Goal: Book appointment/travel/reservation

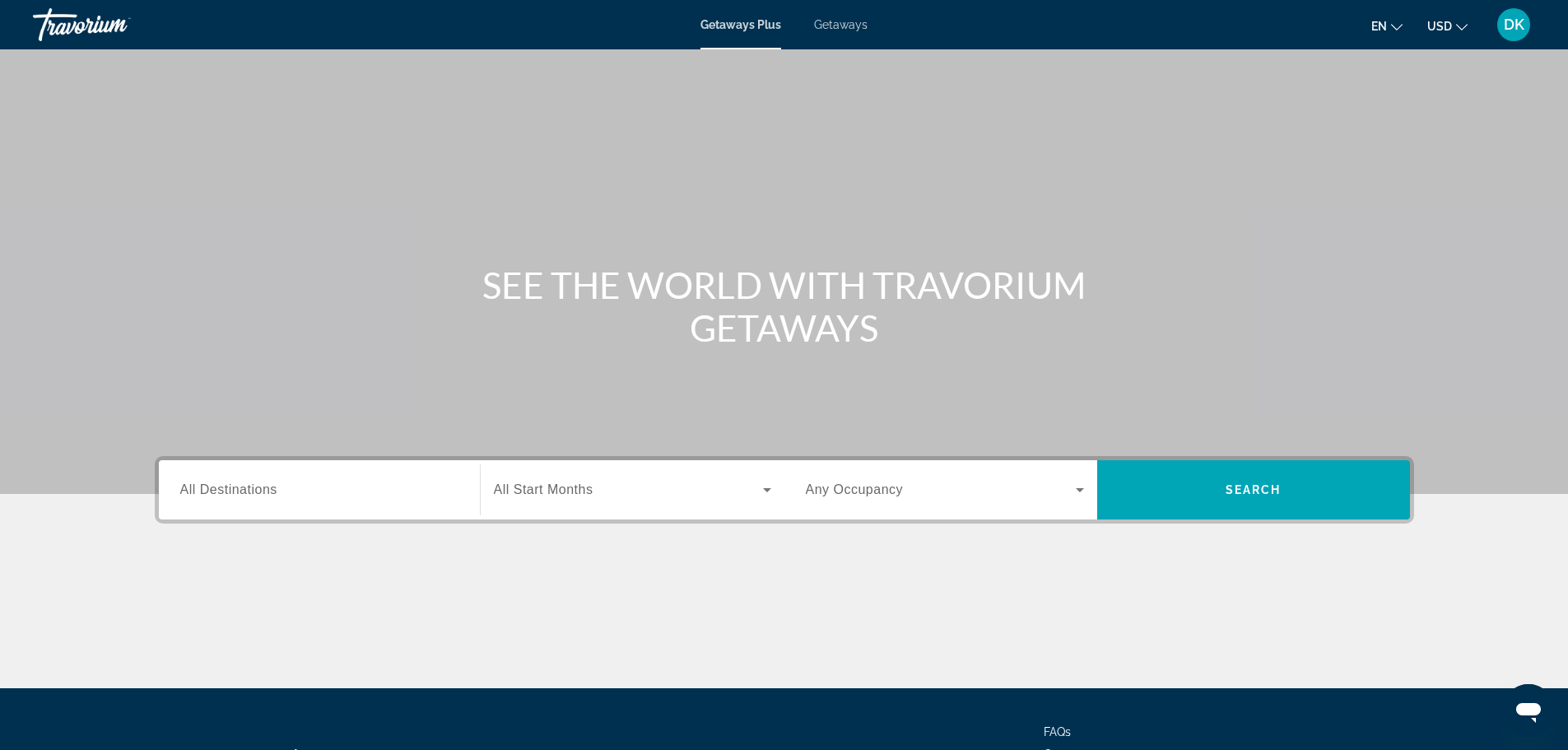
click at [272, 491] on span "All Destinations" at bounding box center [228, 489] width 97 height 14
click at [272, 491] on input "Destination All Destinations" at bounding box center [319, 490] width 278 height 19
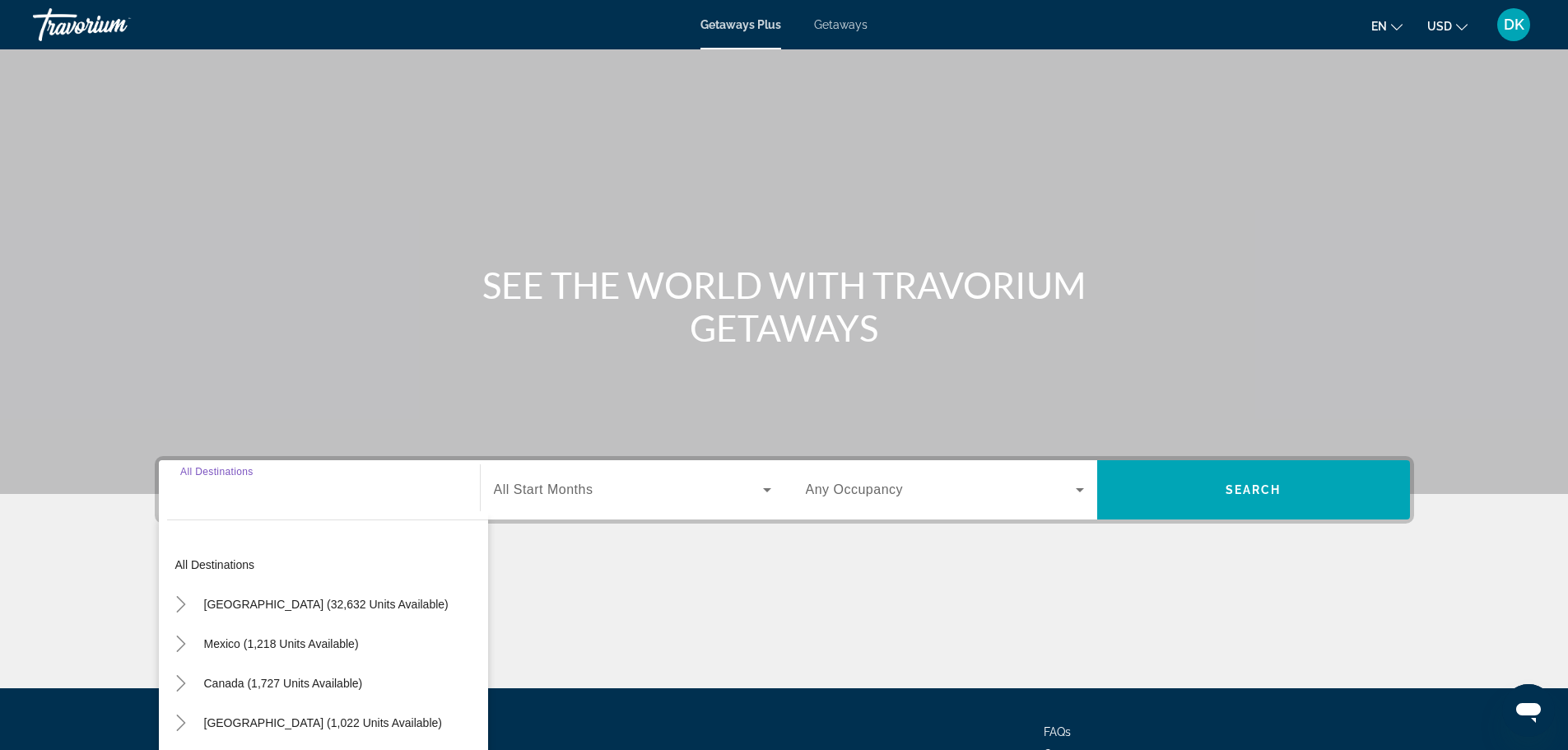
scroll to position [140, 0]
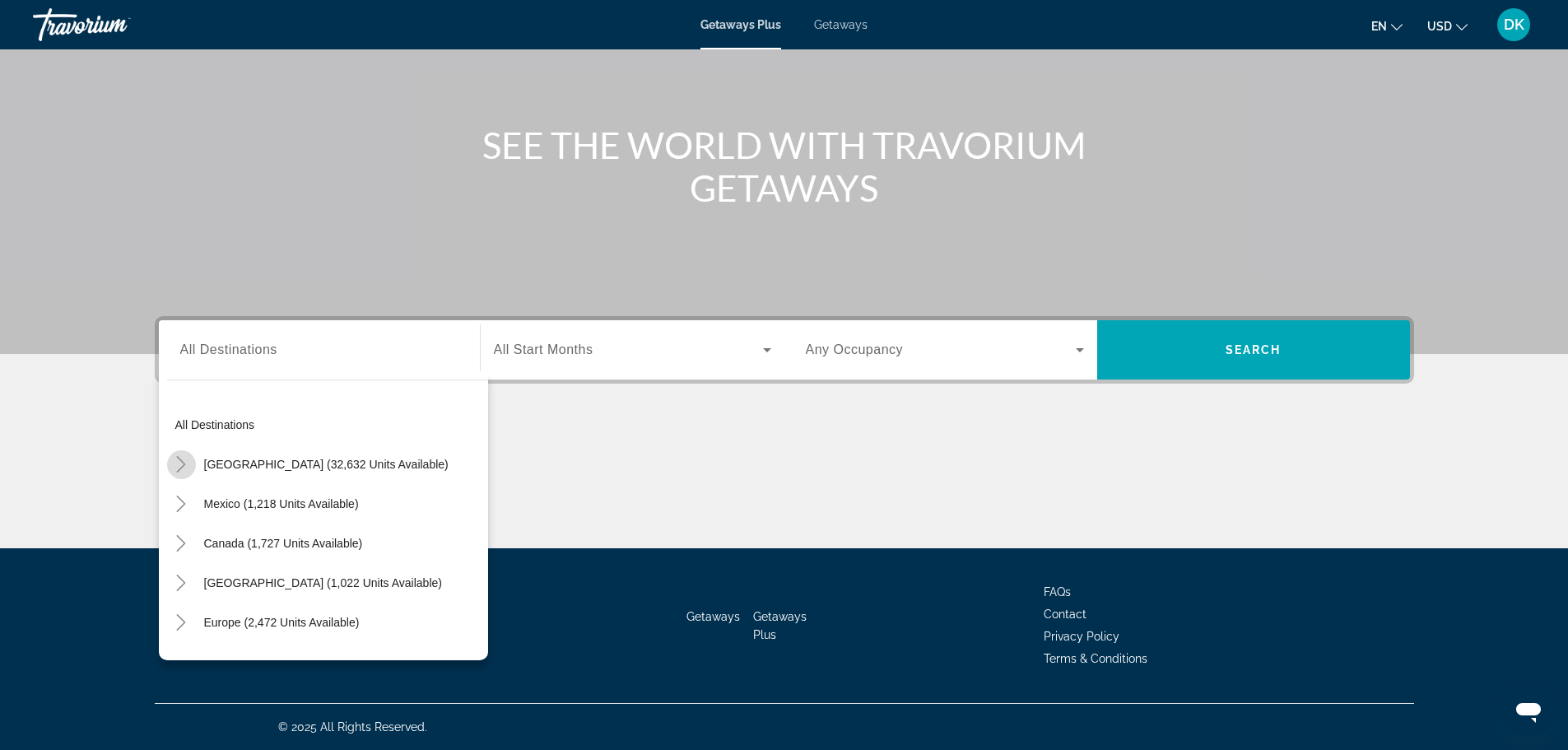
click at [184, 465] on icon "Toggle United States (32,632 units available)" at bounding box center [181, 464] width 9 height 16
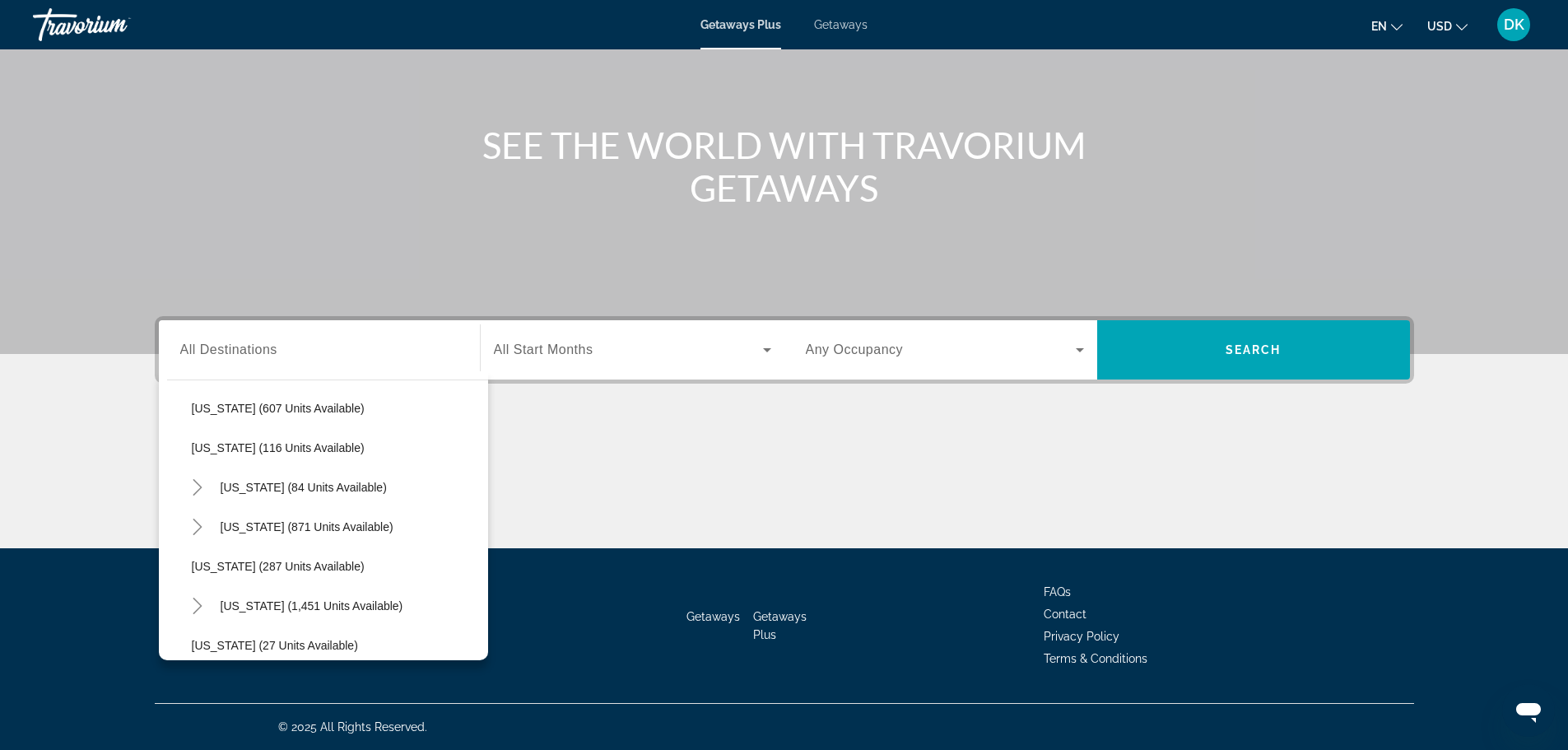
scroll to position [1042, 0]
click at [284, 449] on span "[US_STATE] (84 units available)" at bounding box center [304, 449] width 166 height 14
type input "**********"
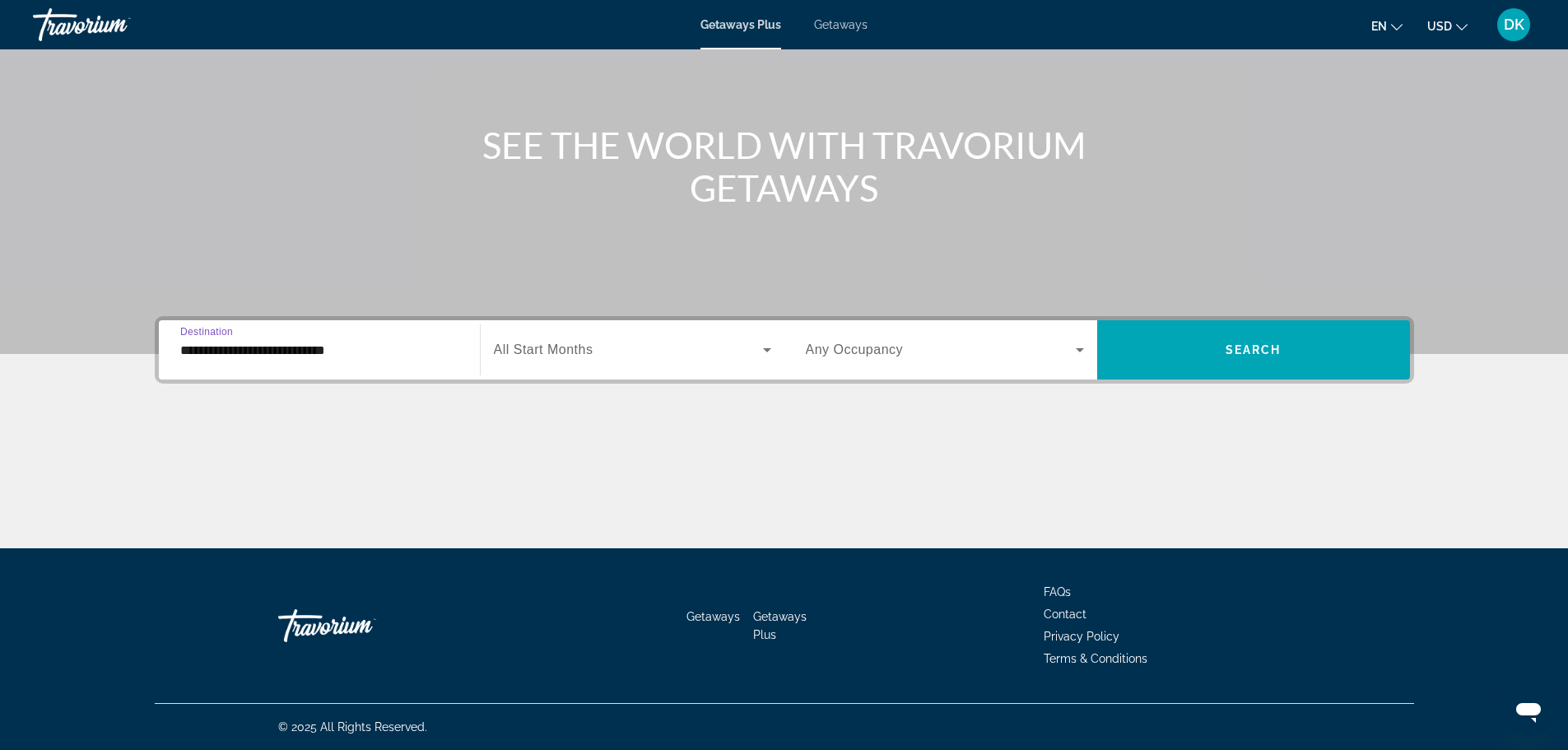
click at [603, 356] on span "Search widget" at bounding box center [628, 350] width 269 height 19
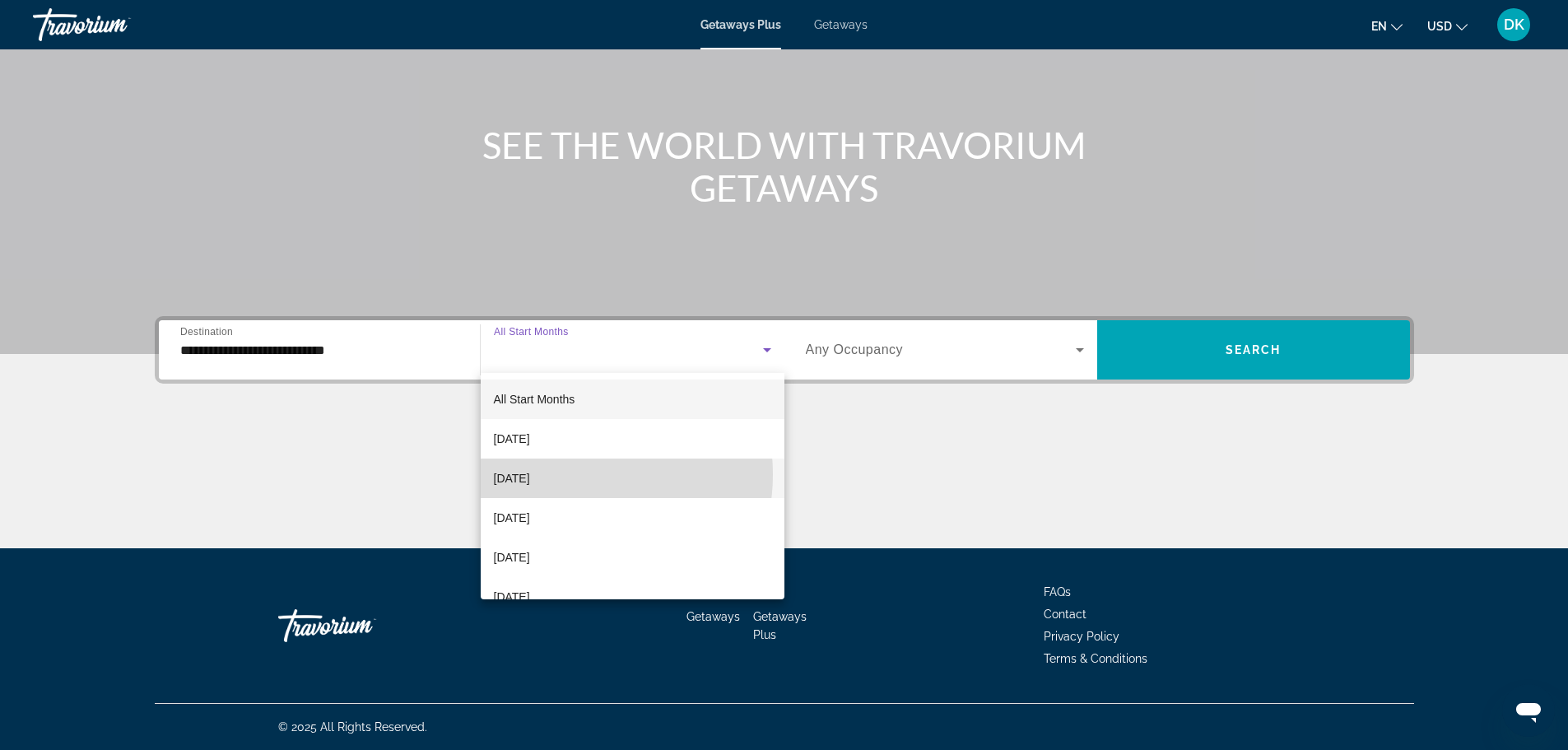
click at [530, 474] on span "[DATE]" at bounding box center [511, 477] width 36 height 19
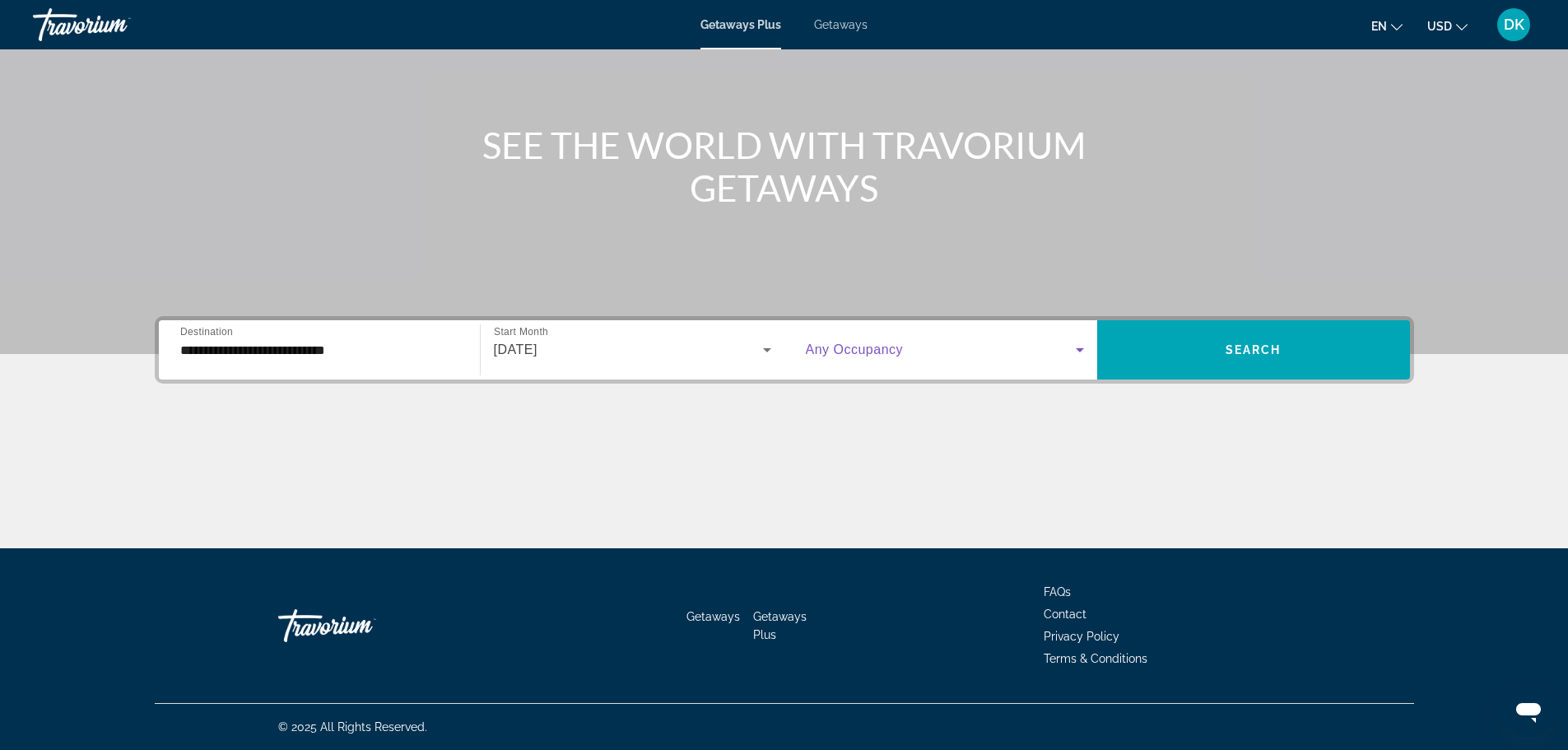
click at [1072, 351] on icon "Search widget" at bounding box center [1079, 350] width 19 height 19
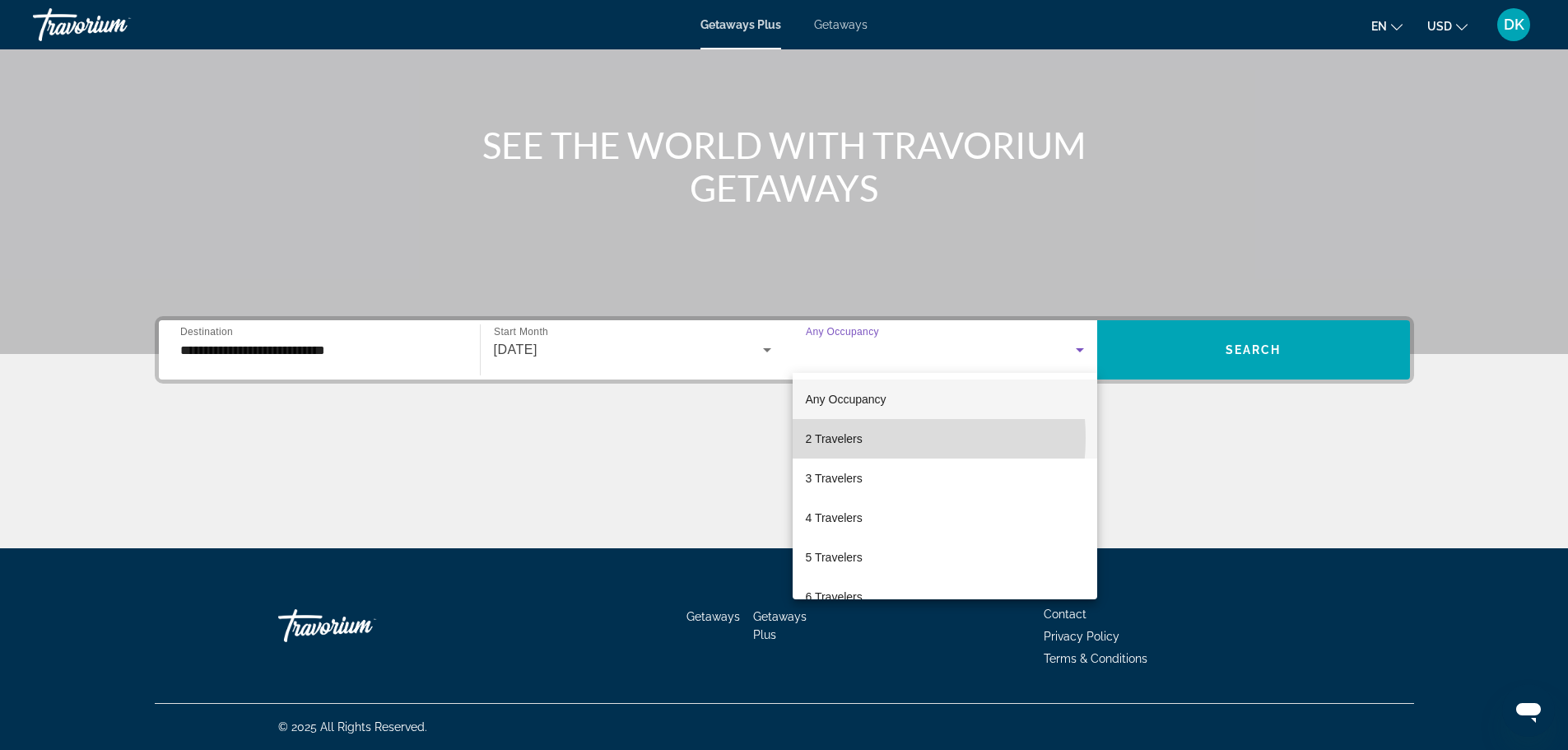
click at [857, 438] on span "2 Travelers" at bounding box center [834, 438] width 57 height 19
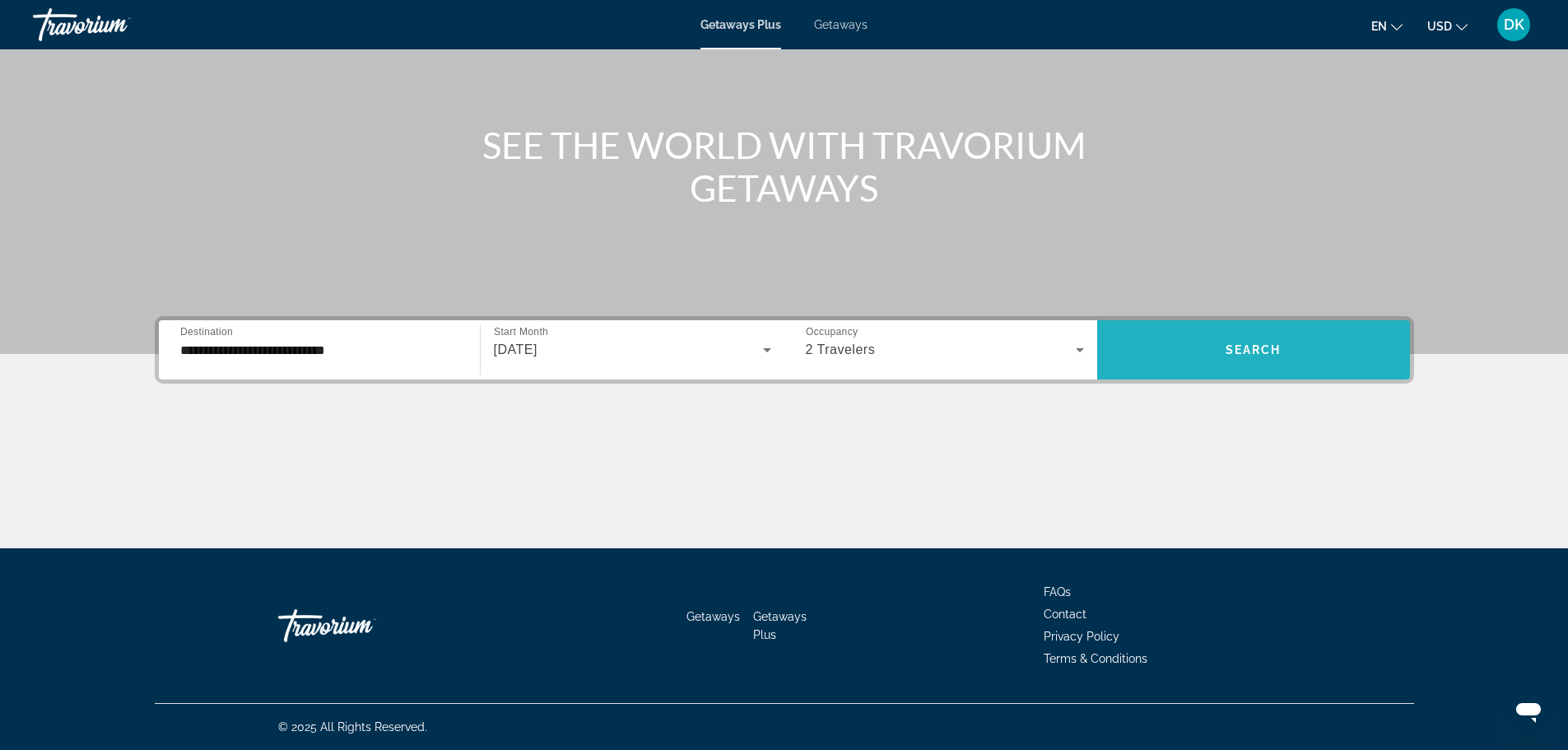
click at [1218, 356] on span "Search widget" at bounding box center [1253, 350] width 313 height 40
